Goal: Task Accomplishment & Management: Use online tool/utility

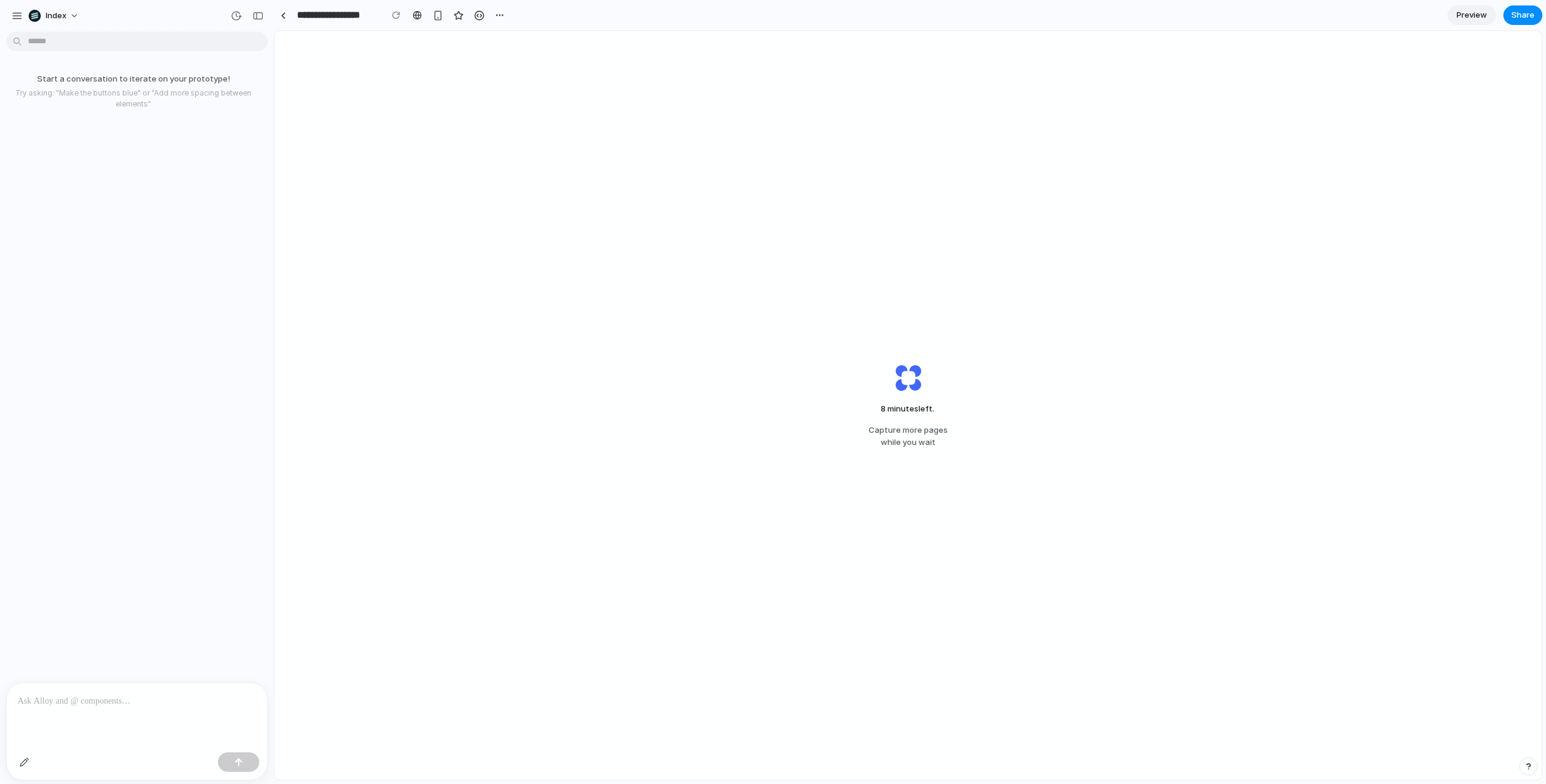
click at [778, 402] on div "8 minutes left . Capture more pages while you wait" at bounding box center [908, 406] width 1267 height 749
